Goal: Information Seeking & Learning: Learn about a topic

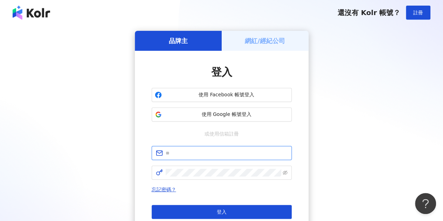
click at [237, 149] on input "text" at bounding box center [227, 153] width 122 height 8
type input "**********"
click at [203, 177] on span at bounding box center [222, 173] width 140 height 14
click button "登入" at bounding box center [222, 212] width 140 height 14
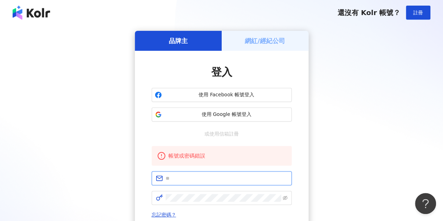
click at [202, 177] on input "text" at bounding box center [227, 178] width 122 height 8
type input "**********"
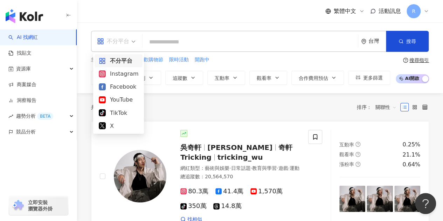
click at [130, 40] on span "不分平台" at bounding box center [116, 41] width 39 height 11
click at [119, 85] on div "Facebook" at bounding box center [119, 86] width 40 height 9
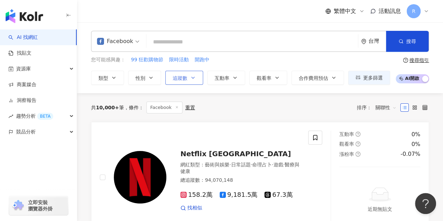
click at [184, 75] on span "追蹤數" at bounding box center [180, 78] width 15 height 6
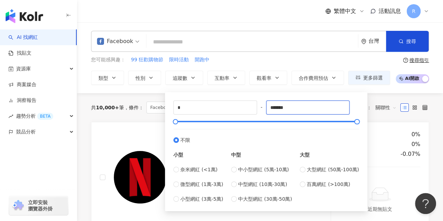
drag, startPoint x: 302, startPoint y: 109, endPoint x: 262, endPoint y: 102, distance: 40.6
click at [262, 102] on div "* - ******* 不限 小型 奈米網紅 (<1萬) 微型網紅 (1萬-3萬) 小型網紅 (3萬-5萬) 中型 中小型網紅 (5萬-10萬) 中型網紅 (…" at bounding box center [266, 151] width 186 height 102
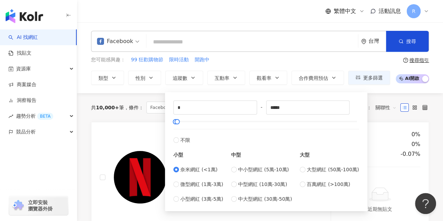
type input "****"
type input "*****"
click at [176, 201] on label "小型網紅 (3萬-5萬)" at bounding box center [198, 199] width 50 height 8
type input "*****"
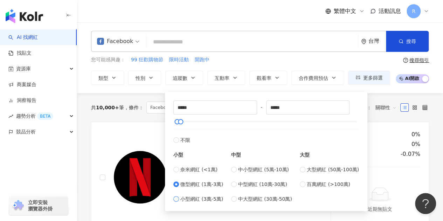
type input "*****"
click at [179, 182] on label "微型網紅 (1萬-3萬)" at bounding box center [198, 184] width 50 height 8
type input "*****"
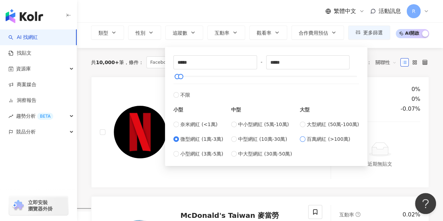
scroll to position [34, 0]
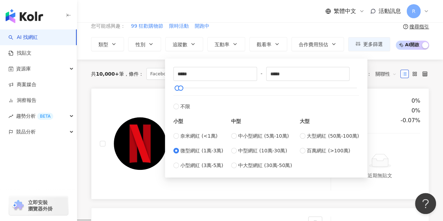
click at [314, 187] on div at bounding box center [315, 143] width 14 height 93
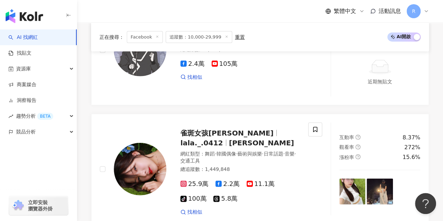
scroll to position [802, 0]
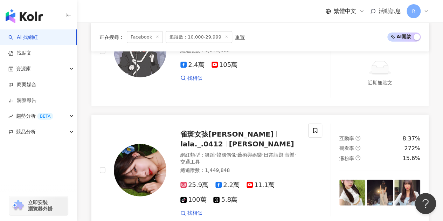
click at [340, 180] on img at bounding box center [352, 193] width 26 height 26
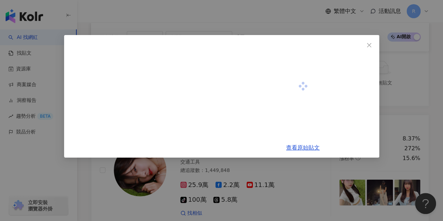
click at [355, 162] on div "查看原始貼文" at bounding box center [221, 110] width 443 height 221
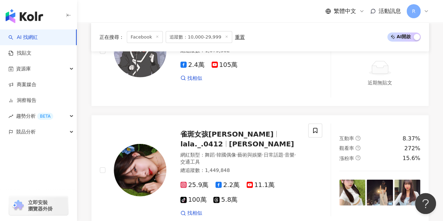
click at [355, 180] on img at bounding box center [352, 193] width 26 height 26
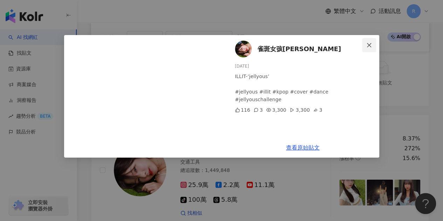
click at [367, 47] on icon "close" at bounding box center [369, 45] width 6 height 6
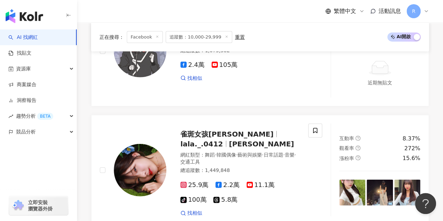
click at [274, 193] on div "Jay Lee Painting Jay Lee 水彩畫/수채화 JayArtPainting jayartpainting 網紅類型 ： 繪畫 · 日常話題…" at bounding box center [260, 175] width 338 height 1385
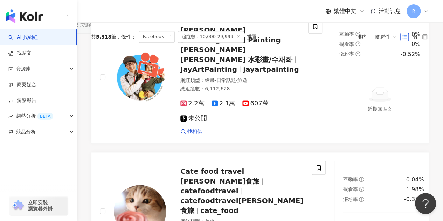
scroll to position [0, 0]
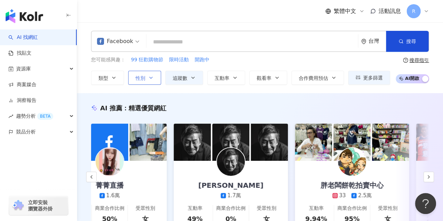
click at [151, 78] on icon "button" at bounding box center [151, 78] width 6 height 6
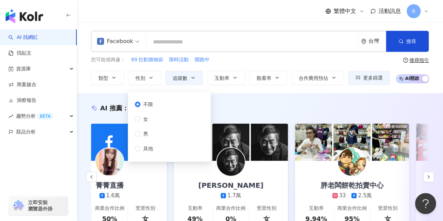
click at [154, 114] on div "不限 女 男 其他" at bounding box center [147, 126] width 24 height 52
click at [146, 121] on span "女" at bounding box center [145, 119] width 11 height 8
click at [281, 98] on div "AI 推薦 ： 精選優質網紅 哈娜小姐姐 2,698 2.4萬 互動率 20.5% 商業合作比例 50% 受眾性別 無資料 菁菁直播 1.6萬 互動率 23.…" at bounding box center [260, 174] width 366 height 162
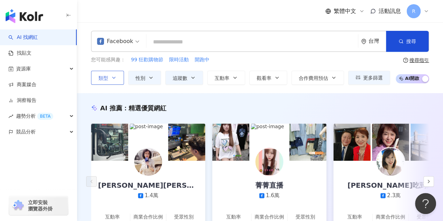
click at [117, 75] on button "類型" at bounding box center [107, 78] width 33 height 14
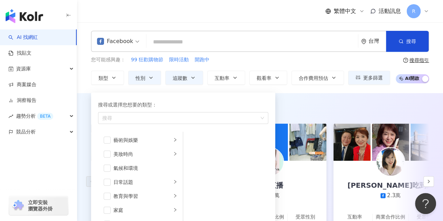
click at [310, 96] on div "AI 推薦 ： 精選優質網紅 胡婉玲 Anne Hu 1.4萬 互動率 27.2% 商業合作比例 0% 受眾性別 男 菁菁直播 1.6萬 互動率 23.6% …" at bounding box center [260, 178] width 366 height 171
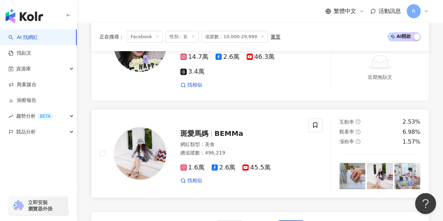
scroll to position [1424, 0]
click at [206, 129] on span "斑愛馬媽" at bounding box center [194, 133] width 28 height 8
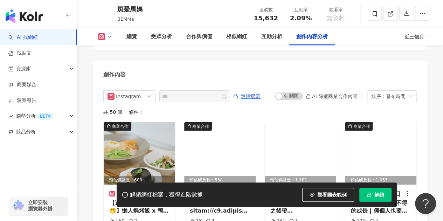
scroll to position [2108, 0]
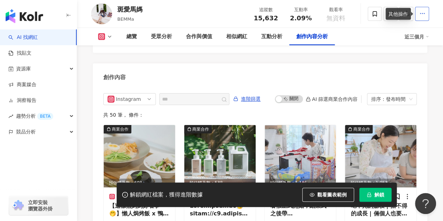
click at [424, 13] on icon "button" at bounding box center [422, 14] width 6 height 6
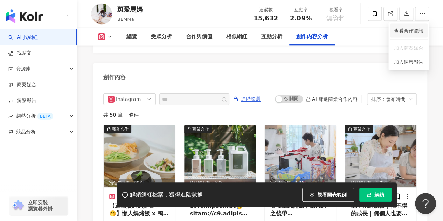
click at [404, 29] on span "查看合作資訊" at bounding box center [408, 31] width 29 height 8
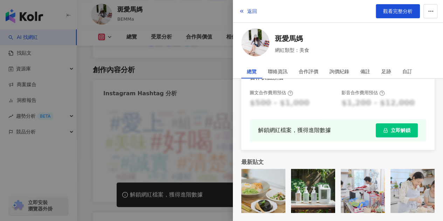
scroll to position [0, 0]
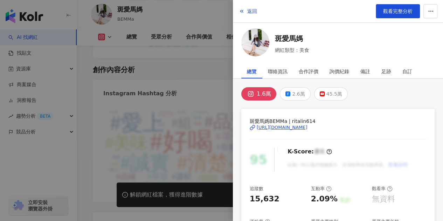
click at [264, 126] on div "https://www.instagram.com/ritalin614/" at bounding box center [282, 127] width 51 height 6
click at [189, 66] on div at bounding box center [221, 110] width 443 height 221
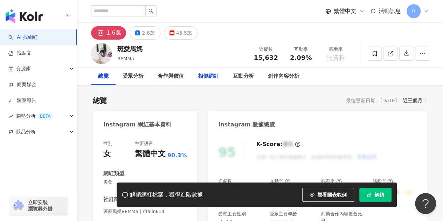
click at [204, 78] on div "相似網紅" at bounding box center [208, 76] width 21 height 8
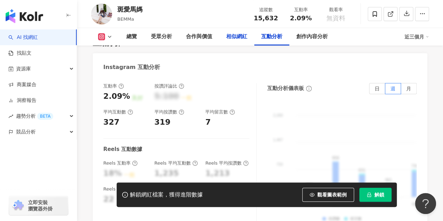
scroll to position [1384, 0]
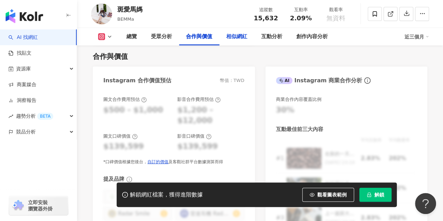
click at [236, 40] on div "相似網紅" at bounding box center [236, 37] width 21 height 8
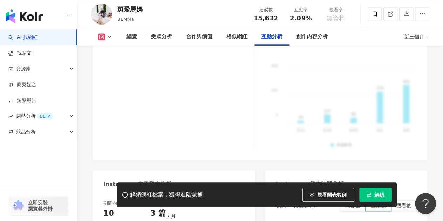
scroll to position [1642, 0]
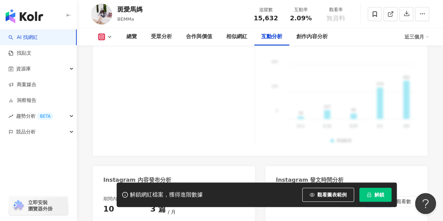
click at [38, 41] on link "AI 找網紅" at bounding box center [22, 37] width 29 height 7
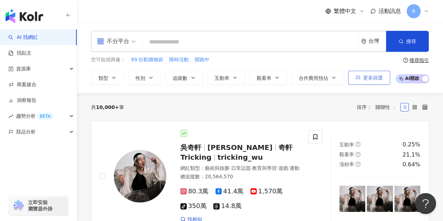
click at [367, 78] on span "更多篩選" at bounding box center [373, 78] width 20 height 6
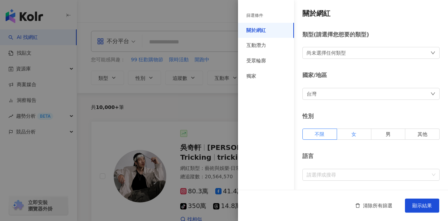
click at [358, 132] on label "女" at bounding box center [354, 133] width 34 height 11
click at [381, 58] on div "尚未選擇任何類型" at bounding box center [370, 53] width 137 height 12
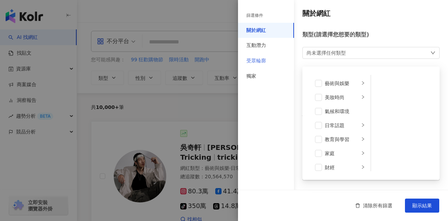
click at [278, 65] on div "受眾輪廓" at bounding box center [266, 60] width 56 height 15
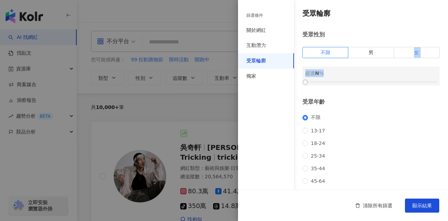
drag, startPoint x: 407, startPoint y: 61, endPoint x: 412, endPoint y: 51, distance: 11.3
click at [412, 51] on div "受眾性別 不限 男 女 超過 N %" at bounding box center [370, 58] width 137 height 55
click at [414, 51] on span "女" at bounding box center [416, 53] width 5 height 6
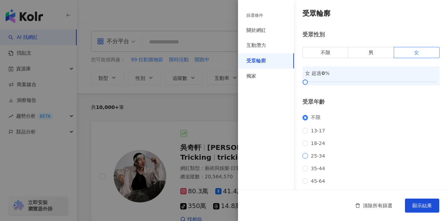
click at [312, 159] on span "25-34" at bounding box center [318, 156] width 20 height 6
click at [310, 171] on span "35-44" at bounding box center [318, 169] width 20 height 6
click at [311, 184] on span "45-64" at bounding box center [318, 181] width 20 height 6
click at [319, 171] on span "35-44" at bounding box center [318, 169] width 20 height 6
click at [427, 201] on button "顯示結果" at bounding box center [422, 205] width 34 height 14
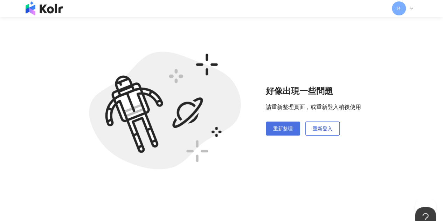
click at [292, 128] on span "重新整理" at bounding box center [283, 129] width 20 height 6
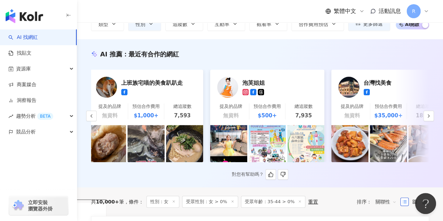
scroll to position [0, 2]
click at [269, 98] on link "泡芙姐姐 提及的品牌 無資料 預估合作費用 $500+ 總追蹤數 7,935" at bounding box center [267, 97] width 114 height 55
click at [425, 121] on button "button" at bounding box center [428, 116] width 11 height 11
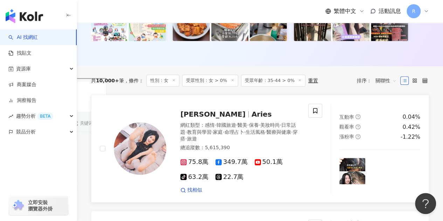
scroll to position [0, 0]
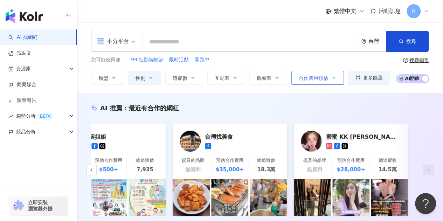
click at [314, 78] on span "合作費用預估" at bounding box center [313, 78] width 29 height 6
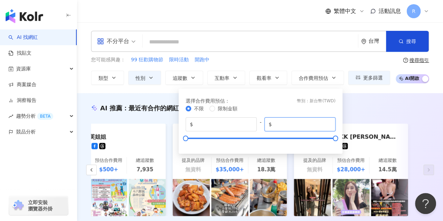
drag, startPoint x: 296, startPoint y: 125, endPoint x: 190, endPoint y: 105, distance: 107.9
click at [190, 105] on div "不限 限制金額 $ * - $ *******" at bounding box center [261, 125] width 150 height 41
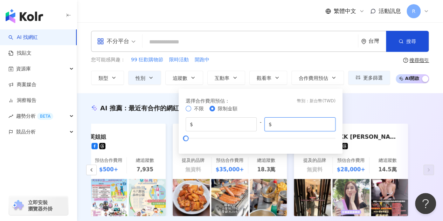
type input "****"
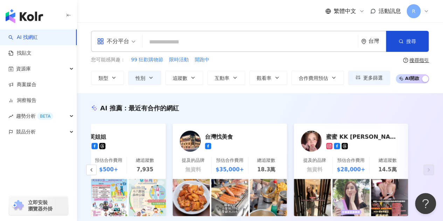
click at [295, 62] on div "您可能感興趣： 99 狂歡購物節 限時活動 開跑中" at bounding box center [240, 60] width 299 height 8
click at [195, 79] on icon "button" at bounding box center [193, 78] width 6 height 6
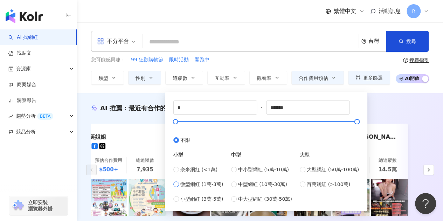
click at [181, 187] on span "微型網紅 (1萬-3萬)" at bounding box center [201, 184] width 43 height 8
type input "*****"
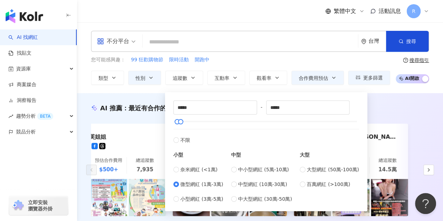
click at [383, 99] on div "AI 推薦 ： 最近有合作的網紅 上班族宅喵的美食趴趴走 提及的品牌 無資料 預估合作費用 $1,000+ 總追蹤數 7,593 泡芙姐姐 提及的品牌 無資料…" at bounding box center [260, 167] width 366 height 148
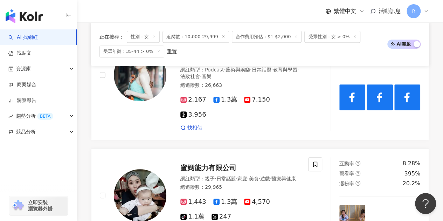
scroll to position [1455, 0]
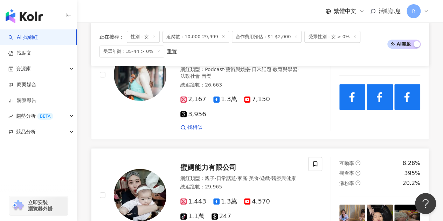
click at [291, 175] on div "網紅類型 ： 親子 · 日常話題 · 家庭 · 美食 · 遊戲 · 醫療與健康 總追蹤數 ： 29,965" at bounding box center [239, 183] width 119 height 17
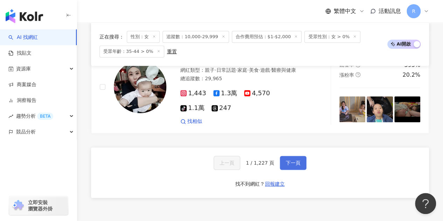
scroll to position [1562, 0]
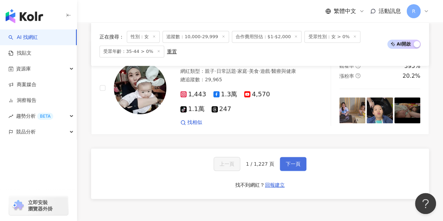
click at [288, 157] on button "下一頁" at bounding box center [293, 164] width 27 height 14
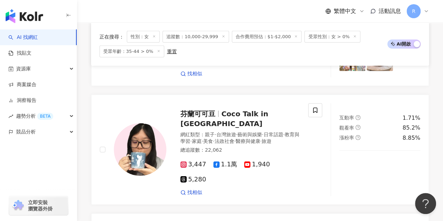
scroll to position [1113, 0]
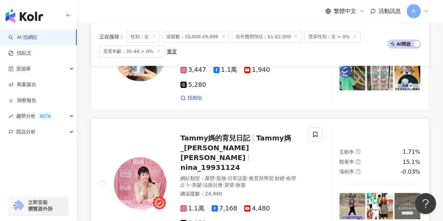
click at [235, 182] on span "·" at bounding box center [234, 185] width 1 height 6
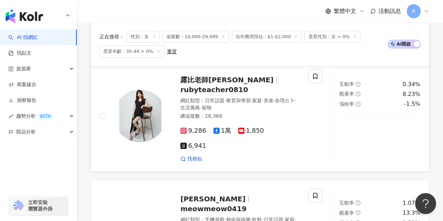
scroll to position [1472, 0]
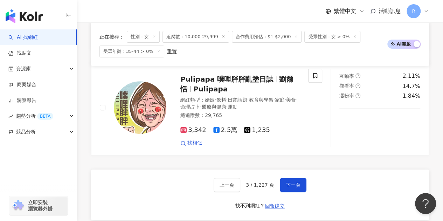
scroll to position [1429, 0]
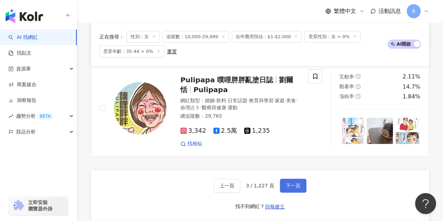
click at [298, 183] on span "下一頁" at bounding box center [293, 186] width 15 height 6
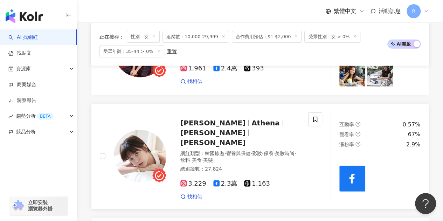
scroll to position [970, 0]
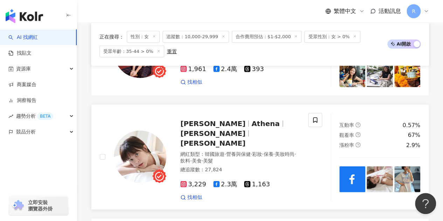
click at [281, 181] on div "3,229 2.3萬 1,163" at bounding box center [239, 185] width 119 height 8
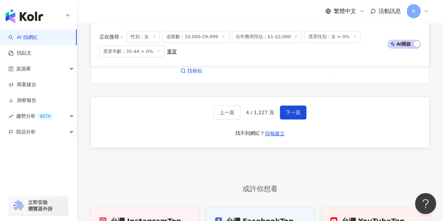
scroll to position [1547, 0]
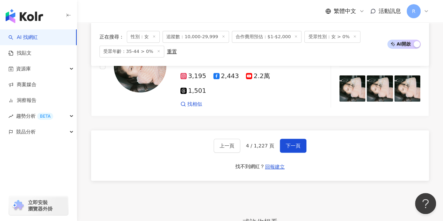
scroll to position [1425, 0]
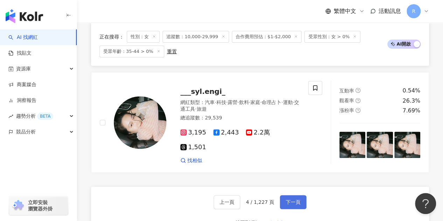
click at [291, 199] on span "下一頁" at bounding box center [293, 202] width 15 height 6
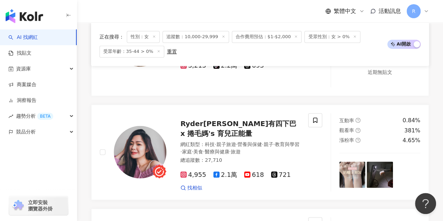
scroll to position [516, 0]
click at [240, 151] on span "旅遊" at bounding box center [236, 151] width 10 height 6
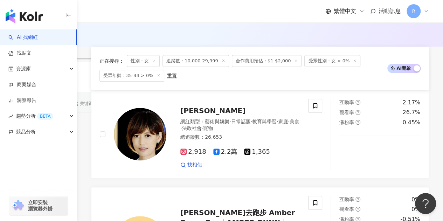
scroll to position [1424, 0]
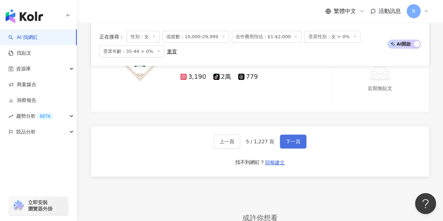
click at [295, 134] on button "下一頁" at bounding box center [293, 141] width 27 height 14
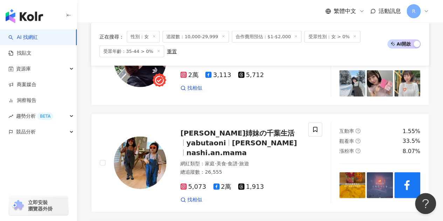
scroll to position [739, 0]
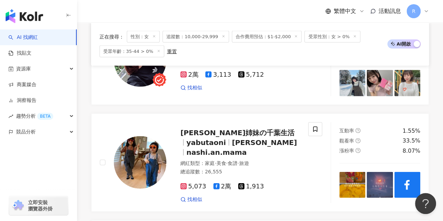
click at [295, 183] on div "5,073 2萬 1,913" at bounding box center [239, 187] width 119 height 8
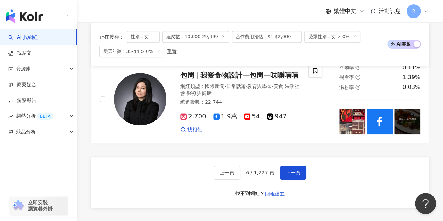
scroll to position [1527, 0]
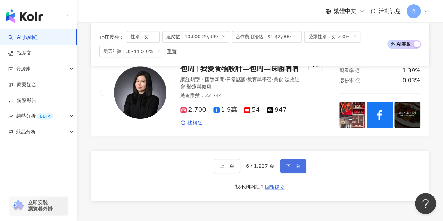
click at [290, 163] on span "下一頁" at bounding box center [293, 166] width 15 height 6
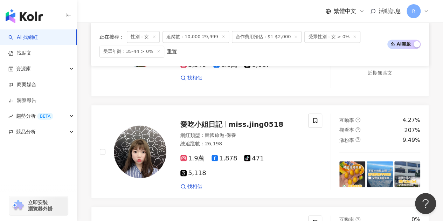
scroll to position [601, 0]
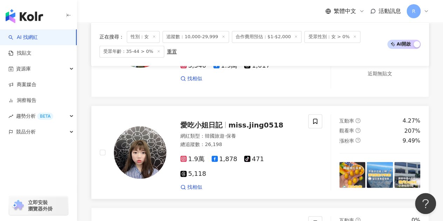
click at [240, 129] on span "miss.jing0518" at bounding box center [255, 124] width 55 height 8
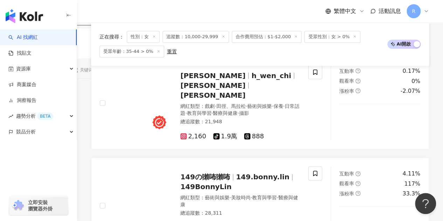
scroll to position [228, 0]
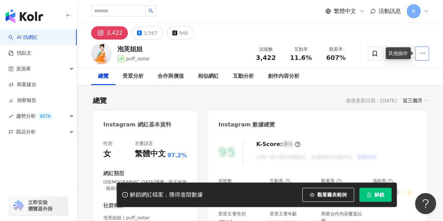
click at [419, 54] on icon "button" at bounding box center [422, 53] width 6 height 6
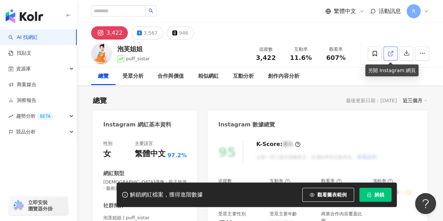
click at [394, 57] on link at bounding box center [390, 54] width 14 height 14
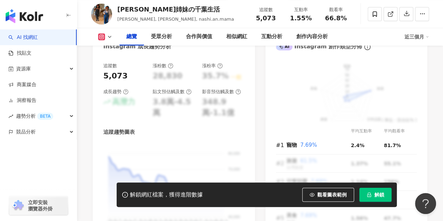
scroll to position [330, 0]
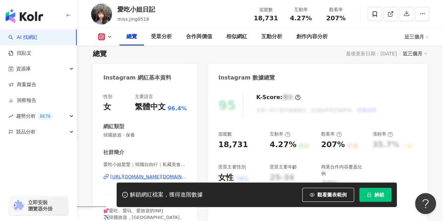
scroll to position [16, 0]
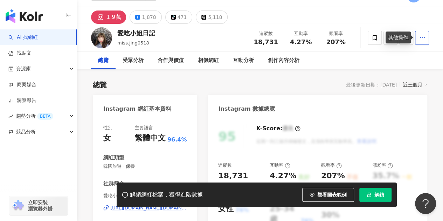
click at [421, 40] on icon "button" at bounding box center [422, 37] width 6 height 6
click at [375, 54] on div "總覽 受眾分析 合作與價值 相似網紅 互動分析 創作內容分析" at bounding box center [260, 61] width 338 height 18
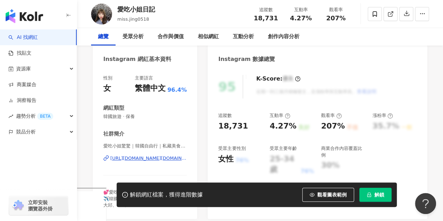
scroll to position [0, 0]
